Goal: Communication & Community: Answer question/provide support

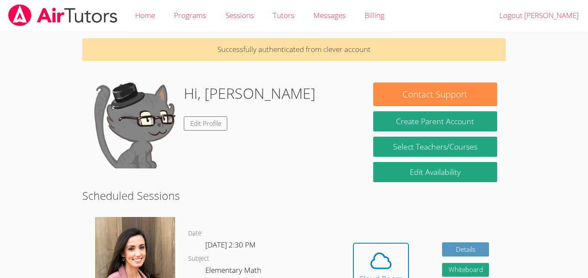
click at [165, 251] on img at bounding box center [135, 265] width 80 height 96
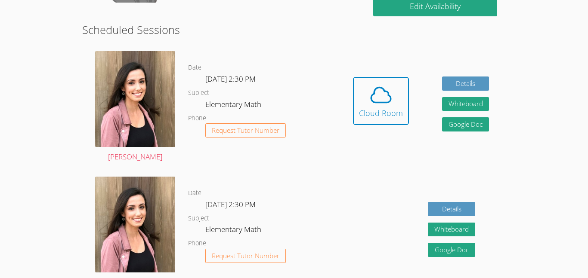
scroll to position [168, 0]
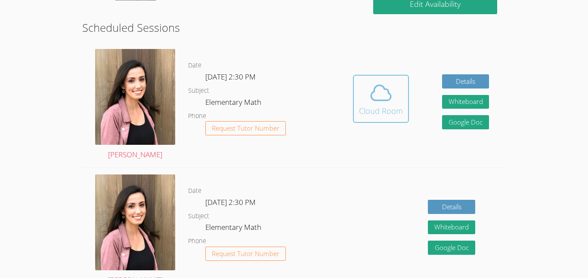
click at [358, 98] on button "Cloud Room" at bounding box center [381, 99] width 56 height 48
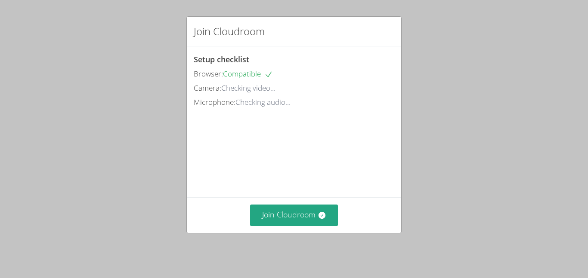
click at [504, 148] on div "Join Cloudroom Setup checklist Browser: Compatible Camera: Checking video... Mi…" at bounding box center [294, 139] width 588 height 278
click at [322, 217] on icon at bounding box center [321, 215] width 7 height 7
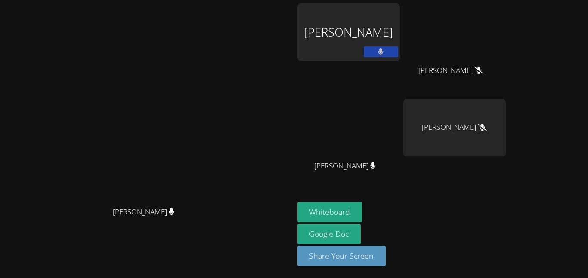
click at [400, 33] on div "[PERSON_NAME]" at bounding box center [348, 32] width 102 height 58
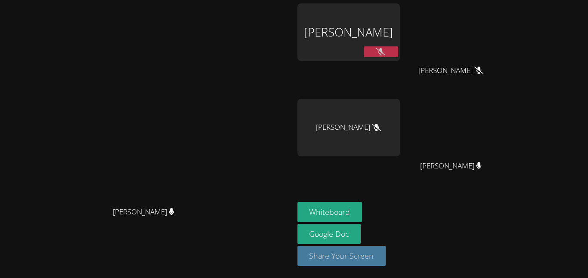
click at [386, 260] on button "Share Your Screen" at bounding box center [341, 256] width 89 height 20
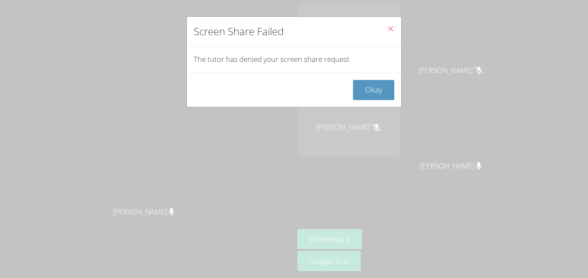
click at [390, 30] on icon "Close" at bounding box center [390, 28] width 7 height 7
click at [377, 94] on button "Okay" at bounding box center [373, 90] width 41 height 20
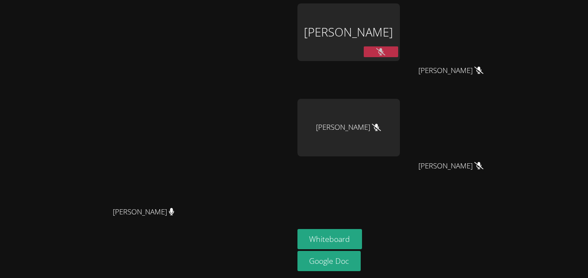
click at [385, 54] on icon at bounding box center [380, 51] width 9 height 7
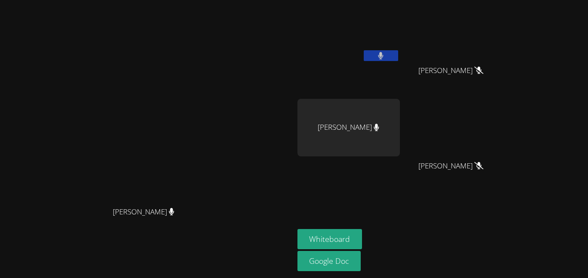
click at [398, 60] on button at bounding box center [381, 55] width 34 height 11
click at [506, 240] on div "Whiteboard Google Doc" at bounding box center [401, 251] width 208 height 44
click at [398, 50] on button at bounding box center [381, 55] width 34 height 11
click at [362, 234] on button "Whiteboard" at bounding box center [329, 239] width 65 height 20
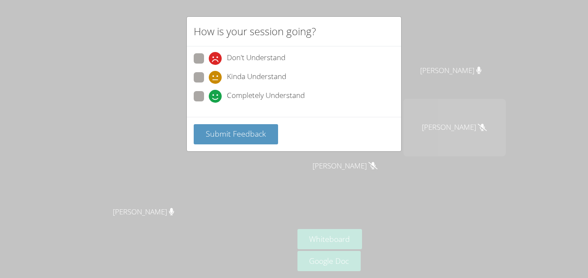
click at [209, 103] on span at bounding box center [209, 103] width 0 height 0
click at [209, 99] on input "Completely Understand" at bounding box center [212, 94] width 7 height 7
radio input "true"
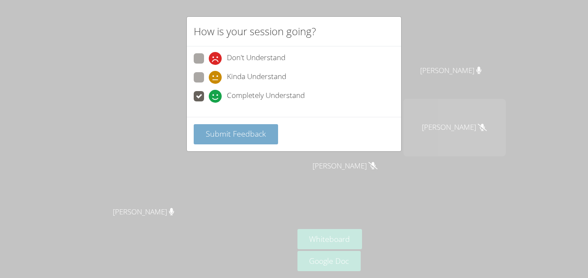
click at [251, 137] on span "Submit Feedback" at bounding box center [236, 134] width 60 height 10
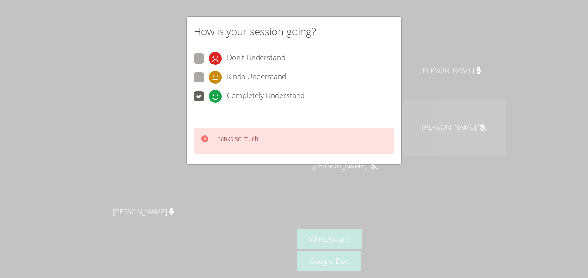
click at [306, 160] on div "Thanks so much!" at bounding box center [294, 140] width 214 height 47
click at [360, 145] on div "Thanks so much!" at bounding box center [294, 141] width 201 height 26
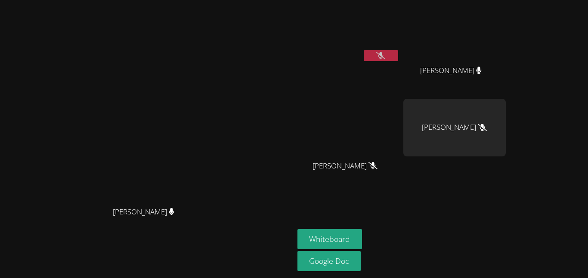
click at [385, 58] on icon at bounding box center [380, 55] width 9 height 7
click at [398, 51] on button at bounding box center [381, 55] width 34 height 11
